Goal: Transaction & Acquisition: Purchase product/service

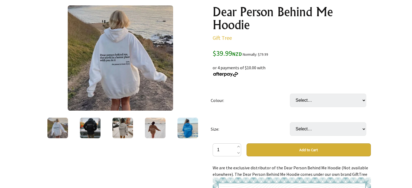
scroll to position [65, 0]
click at [88, 128] on img at bounding box center [90, 128] width 21 height 21
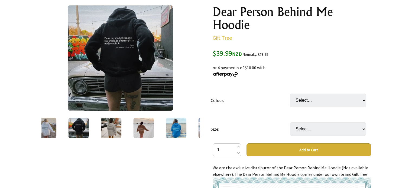
click at [112, 130] on img at bounding box center [111, 128] width 21 height 21
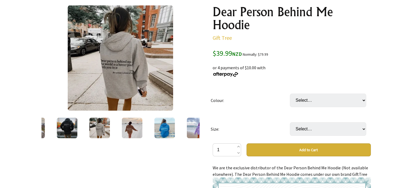
click at [131, 131] on img at bounding box center [132, 128] width 21 height 21
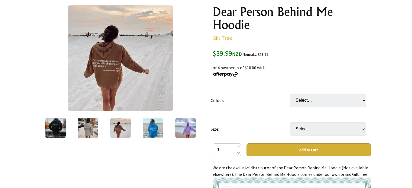
click at [155, 128] on img at bounding box center [153, 128] width 21 height 21
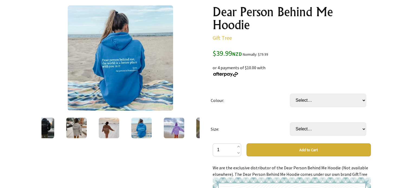
click at [177, 131] on img at bounding box center [174, 128] width 21 height 21
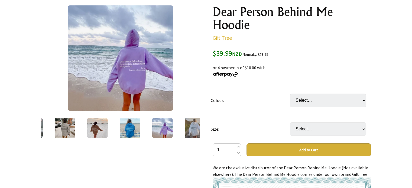
click at [193, 131] on img at bounding box center [195, 128] width 21 height 21
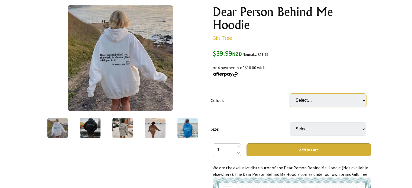
click at [362, 101] on select "Select… White Black (most recommended) Grey Beige Red Light Blue Purple Khaki" at bounding box center [328, 101] width 76 height 14
select select "Black (most recommended)"
click at [290, 94] on select "Select… White Black (most recommended) Grey Beige Red Light Blue Purple Khaki" at bounding box center [328, 101] width 76 height 14
click at [86, 125] on img at bounding box center [90, 128] width 21 height 21
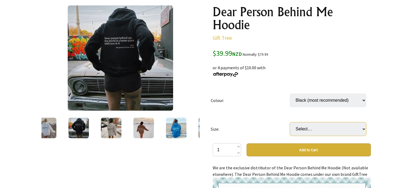
click at [364, 128] on select "Select… S M L XL 2XL 3XL" at bounding box center [328, 129] width 76 height 14
select select "2XL"
click at [290, 122] on select "Select… S M L XL 2XL 3XL" at bounding box center [328, 129] width 76 height 14
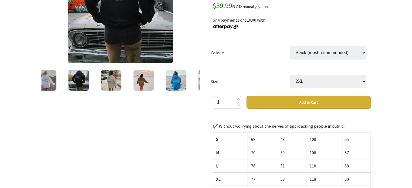
scroll to position [112, 0]
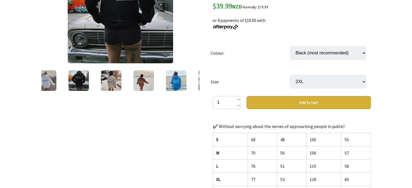
click at [304, 103] on button "Add to Cart" at bounding box center [309, 102] width 124 height 13
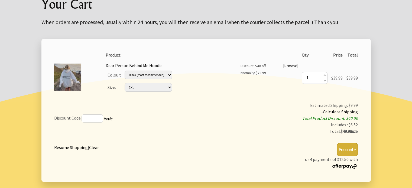
scroll to position [77, 0]
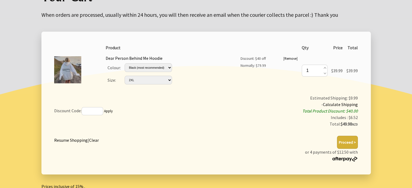
click at [346, 141] on button "Proceed >" at bounding box center [347, 142] width 21 height 13
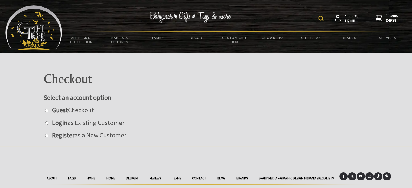
click at [45, 110] on input "radio" at bounding box center [47, 111] width 4 height 4
radio input "true"
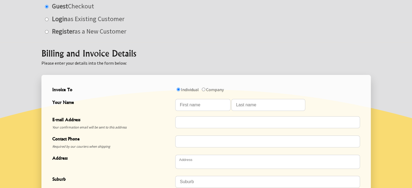
scroll to position [107, 0]
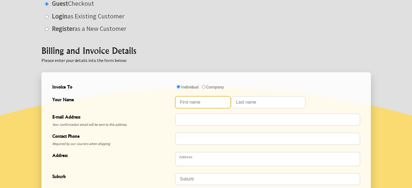
click at [201, 100] on input "Your Name" at bounding box center [202, 102] width 55 height 12
type input "Michelle"
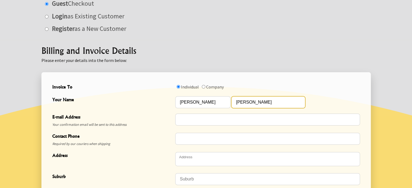
type input "Montgomery"
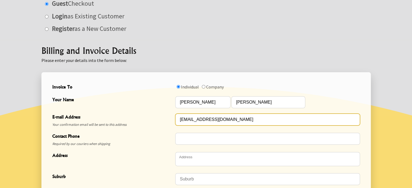
type input "chelle.belle@xtra.co.nz"
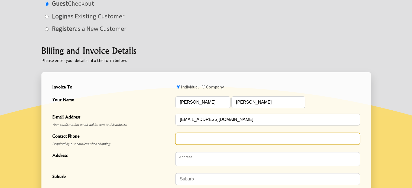
click at [179, 139] on input "Contact Phone" at bounding box center [267, 139] width 185 height 12
type input "0211366226"
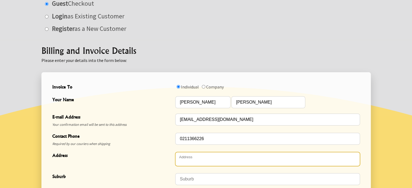
click at [189, 159] on textarea "Address" at bounding box center [267, 159] width 185 height 14
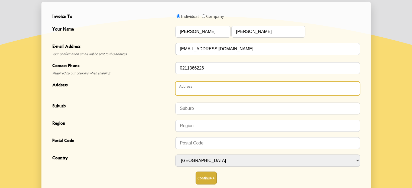
scroll to position [182, 0]
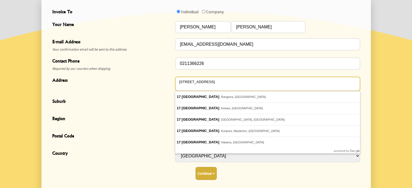
type textarea "17 High Street"
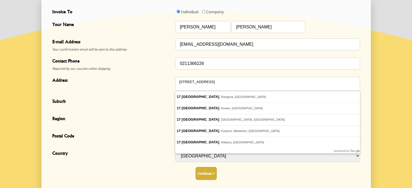
click at [133, 108] on div "Suburb" at bounding box center [113, 104] width 123 height 13
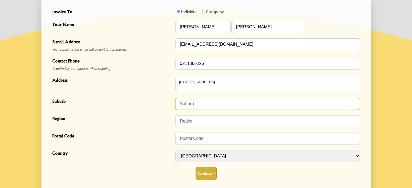
click at [184, 103] on input "Suburb" at bounding box center [267, 104] width 185 height 12
type input "A"
type input "RD7, Ashley"
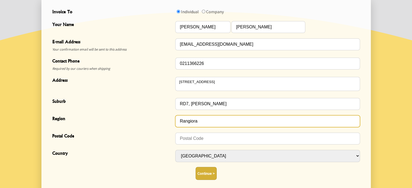
type input "Rangiora"
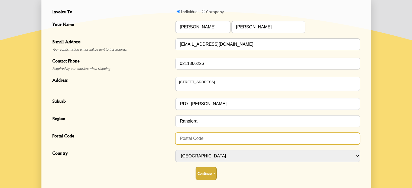
click at [189, 138] on input "Postal Code" at bounding box center [267, 139] width 185 height 12
type input "7477"
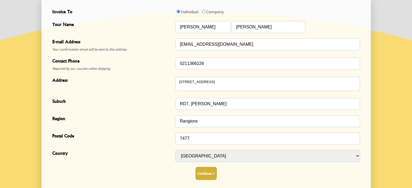
click at [208, 172] on button "Continue >" at bounding box center [206, 173] width 21 height 13
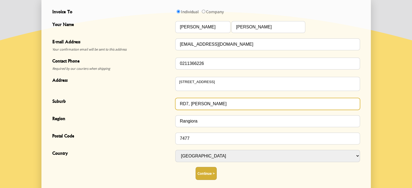
click at [189, 104] on input "RD7, Ashley" at bounding box center [267, 104] width 185 height 12
type input "RD7 Ashley"
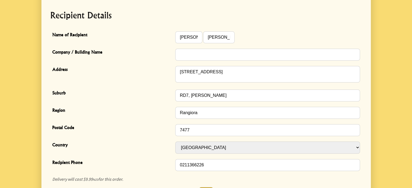
scroll to position [147, 0]
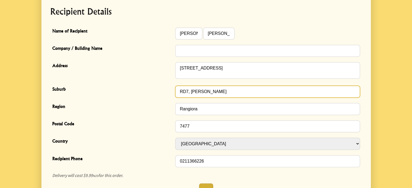
click at [190, 93] on input "RD7, Ashley" at bounding box center [267, 92] width 185 height 12
type input "RD7Ashley"
click at [188, 93] on input "RD7Ashley" at bounding box center [267, 92] width 185 height 12
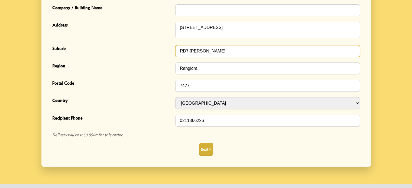
scroll to position [191, 0]
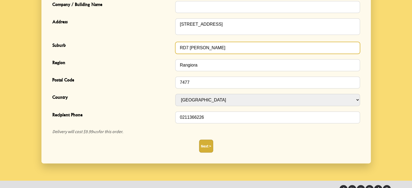
type input "RD7 Ashley"
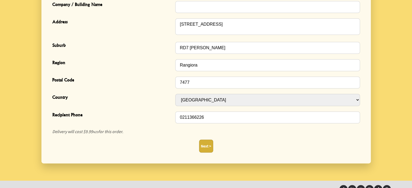
click at [206, 145] on button "Next >" at bounding box center [206, 146] width 14 height 13
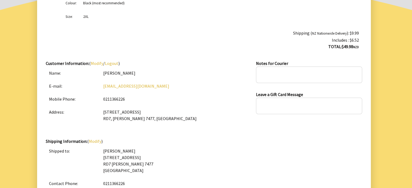
scroll to position [118, 0]
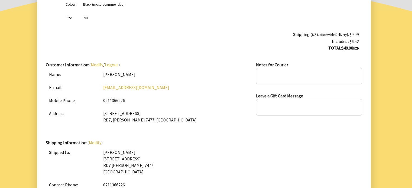
click at [97, 64] on link "Modify" at bounding box center [97, 64] width 12 height 5
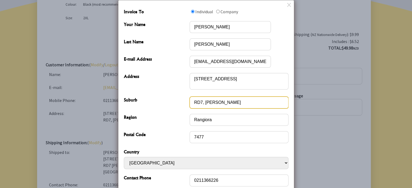
click at [204, 105] on input "RD7, Ashley" at bounding box center [239, 103] width 99 height 12
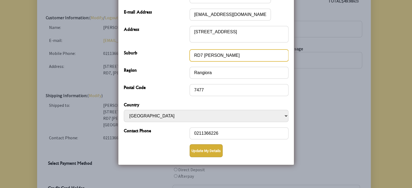
scroll to position [168, 0]
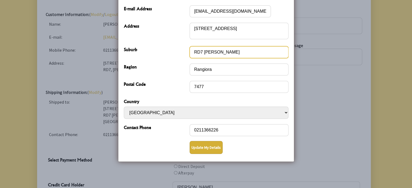
type input "RD7 Ashley"
click at [209, 141] on button "Update My Details" at bounding box center [206, 147] width 33 height 13
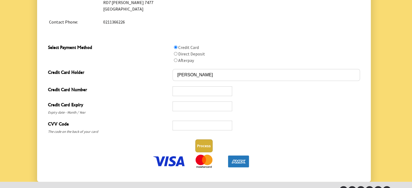
scroll to position [292, 0]
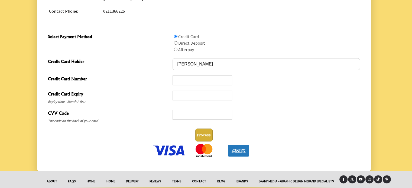
click at [175, 48] on input "Select Payment Method" at bounding box center [176, 50] width 4 height 4
radio input "true"
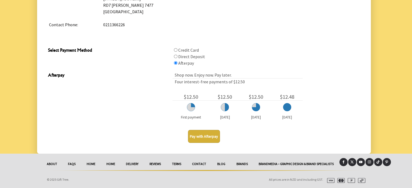
scroll to position [277, 0]
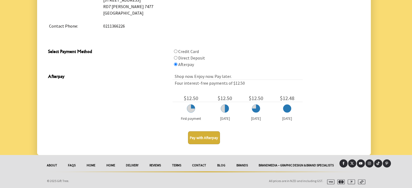
click at [204, 137] on button "Pay with Afterpay" at bounding box center [204, 137] width 32 height 13
